Goal: Task Accomplishment & Management: Use online tool/utility

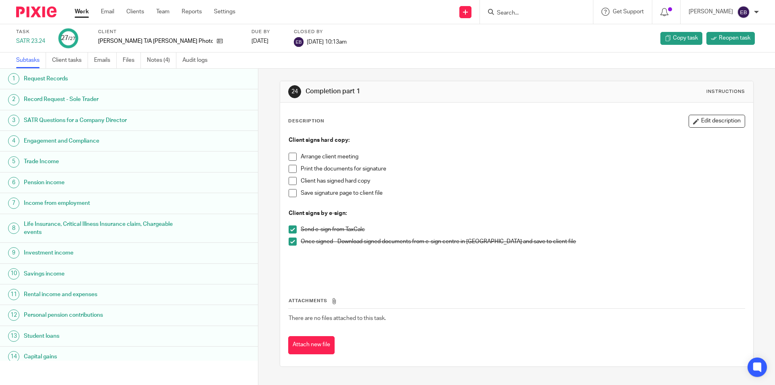
click at [518, 14] on input "Search" at bounding box center [532, 13] width 73 height 7
click at [529, 10] on input "Search" at bounding box center [532, 13] width 73 height 7
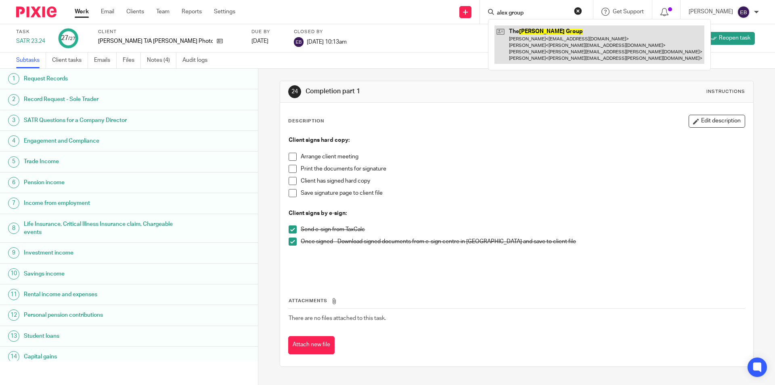
type input "alex group"
click at [544, 52] on link at bounding box center [600, 44] width 210 height 38
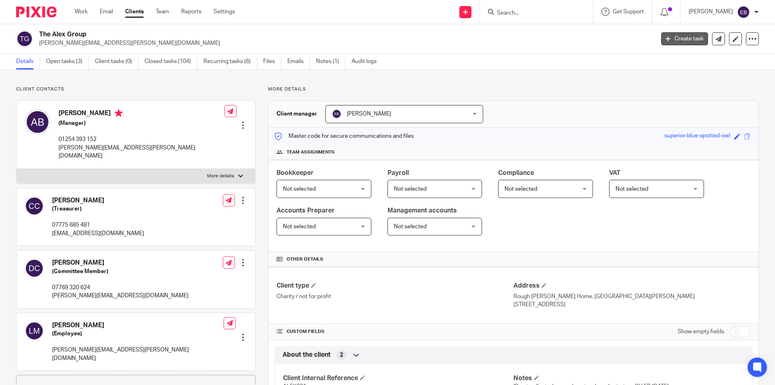
click at [677, 36] on link "Create task" at bounding box center [684, 38] width 47 height 13
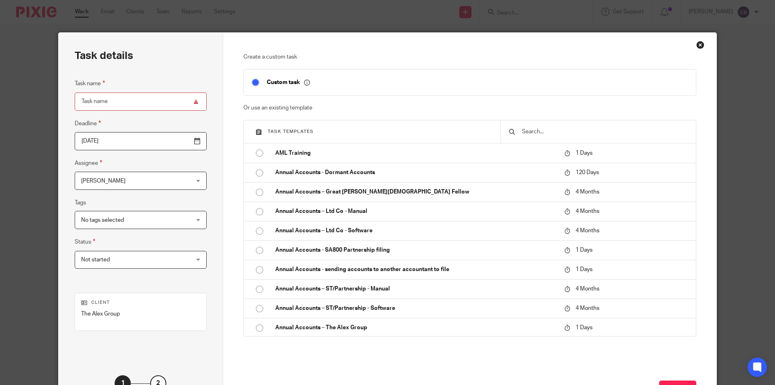
click at [554, 130] on input "text" at bounding box center [604, 131] width 167 height 9
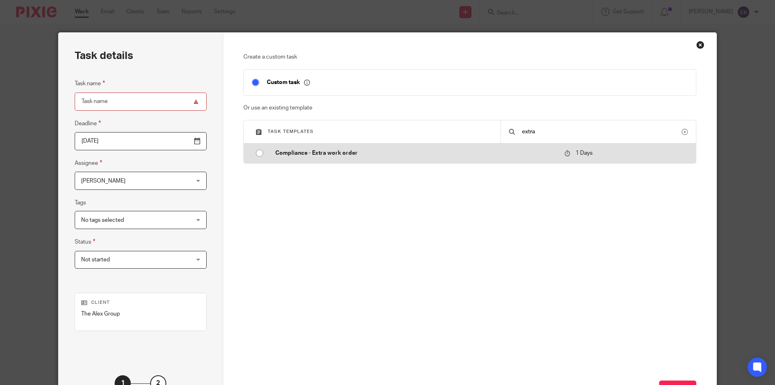
type input "extra"
click at [254, 151] on input "radio" at bounding box center [259, 152] width 15 height 15
type input "2025-09-17"
type input "Compliance - Extra work order"
checkbox input "false"
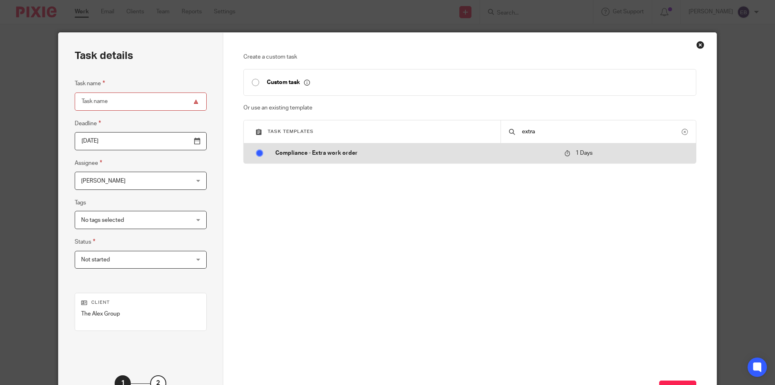
radio input "false"
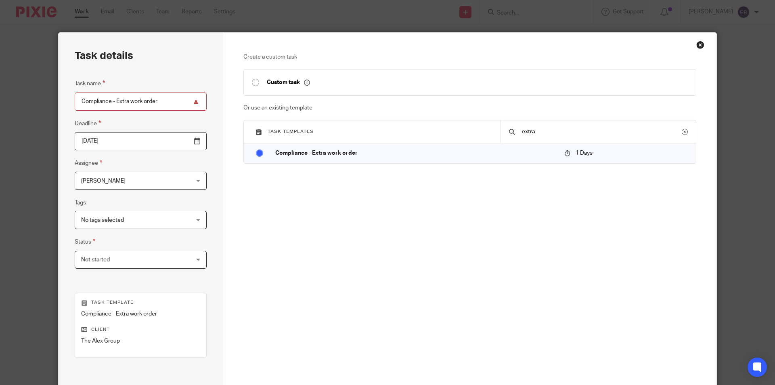
scroll to position [40, 0]
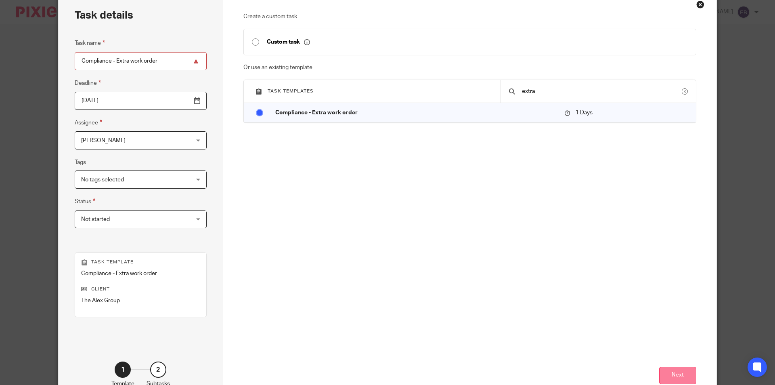
click at [674, 376] on button "Next" at bounding box center [677, 375] width 37 height 17
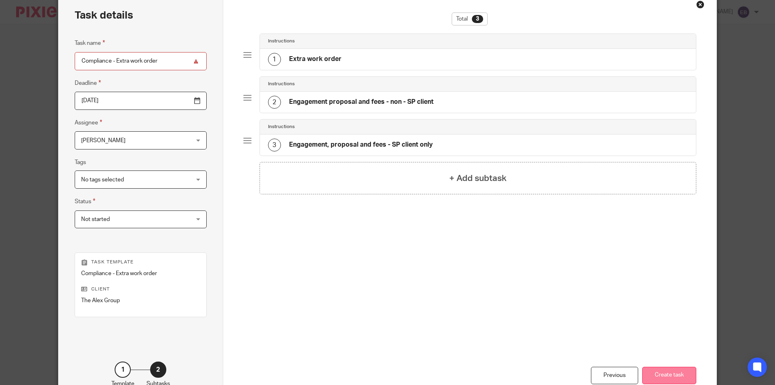
click at [666, 372] on button "Create task" at bounding box center [669, 375] width 54 height 17
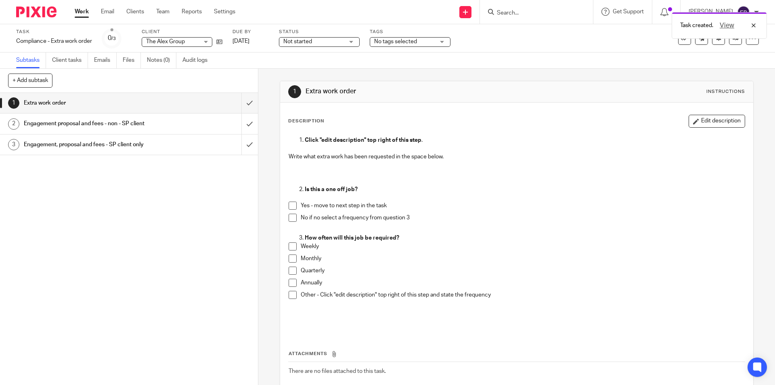
drag, startPoint x: 700, startPoint y: 122, endPoint x: 695, endPoint y: 126, distance: 7.1
click at [700, 122] on button "Edit description" at bounding box center [717, 121] width 57 height 13
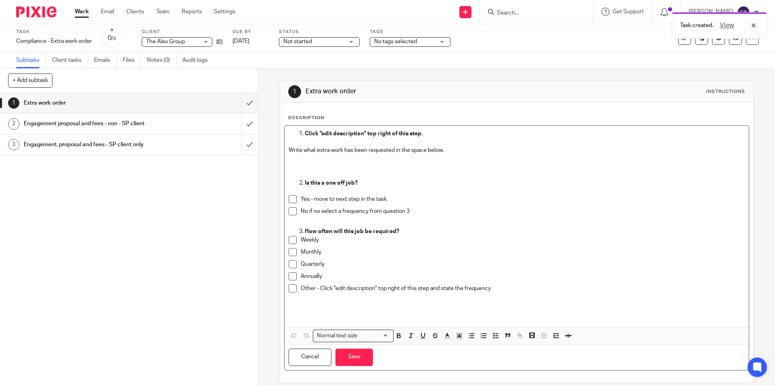
click at [473, 151] on p "Write what extra work has been requested in the space below." at bounding box center [517, 150] width 456 height 8
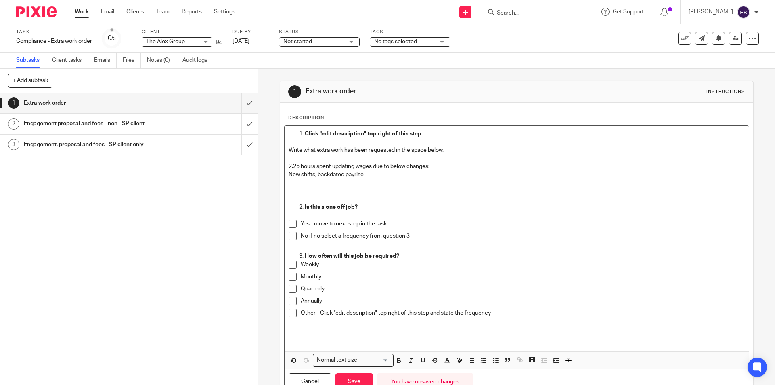
click at [371, 164] on p "2.25 hours spent updating wages due to below changes:" at bounding box center [517, 166] width 456 height 8
click at [372, 175] on p "New shifts, backdated payrise" at bounding box center [517, 174] width 456 height 8
click at [332, 188] on p at bounding box center [517, 191] width 456 height 25
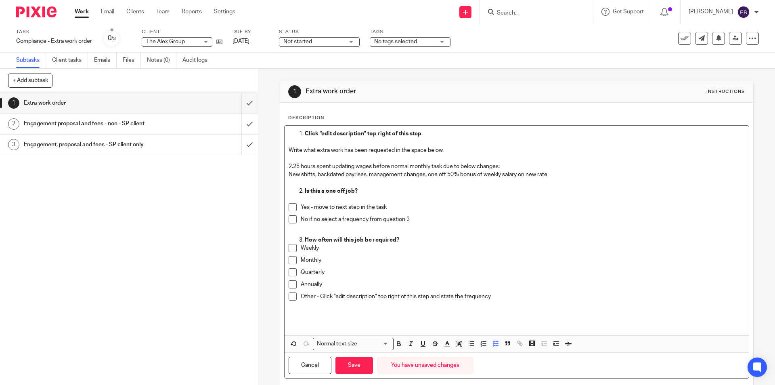
click at [295, 209] on li "Yes - move to next step in the task" at bounding box center [517, 209] width 456 height 12
click at [292, 208] on span at bounding box center [293, 207] width 8 height 8
click at [353, 361] on button "Save" at bounding box center [355, 365] width 38 height 17
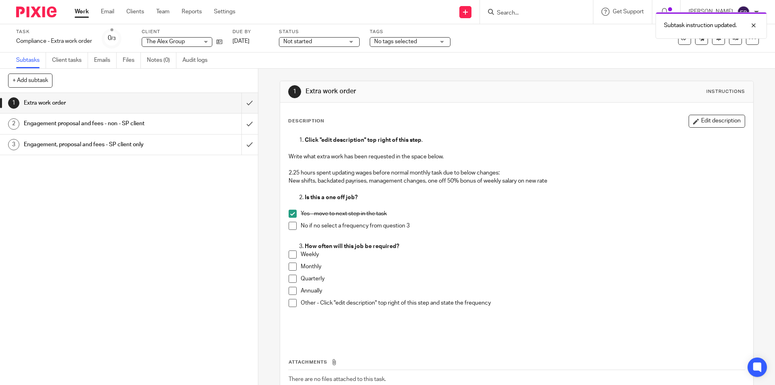
click at [428, 44] on span "No tags selected" at bounding box center [404, 42] width 61 height 8
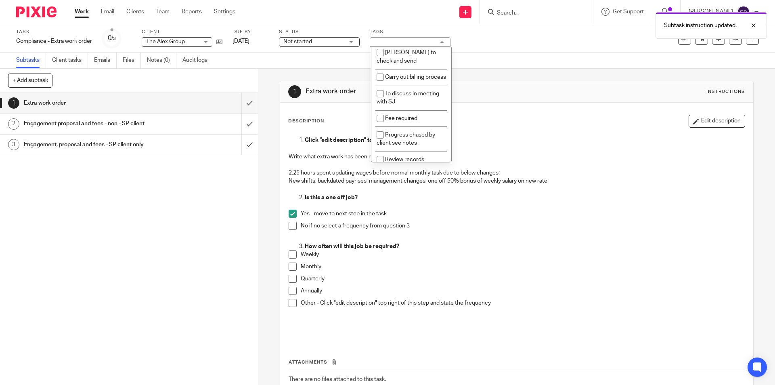
scroll to position [323, 0]
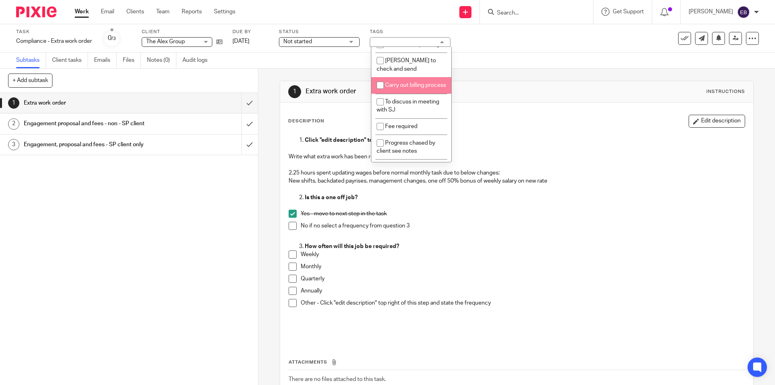
click at [411, 88] on span "Carry out billing process" at bounding box center [415, 85] width 61 height 6
checkbox input "true"
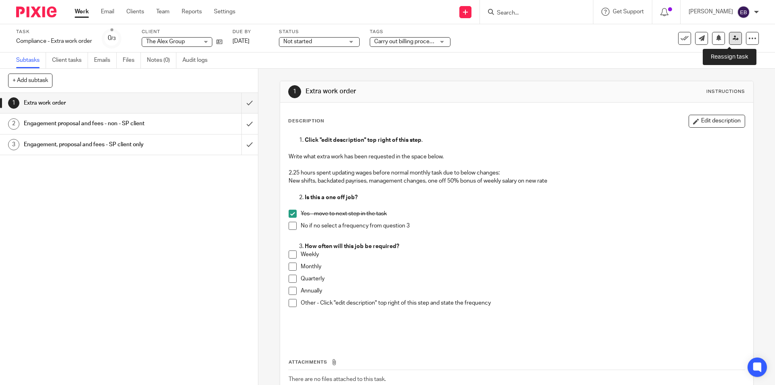
click at [733, 40] on icon at bounding box center [736, 38] width 6 height 6
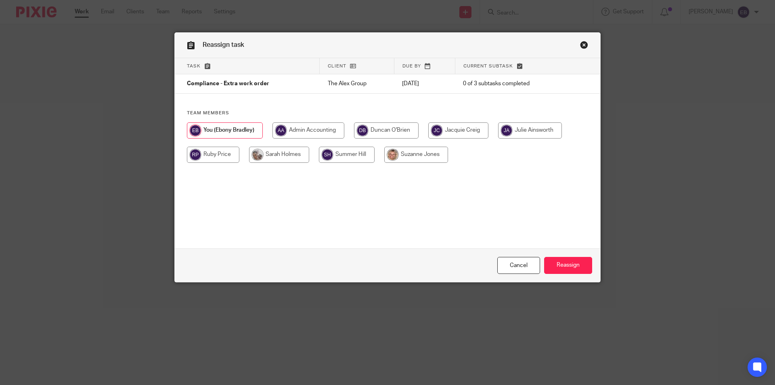
click at [281, 157] on input "radio" at bounding box center [279, 155] width 60 height 16
radio input "true"
click at [583, 264] on input "Reassign" at bounding box center [568, 265] width 48 height 17
